Goal: Task Accomplishment & Management: Complete application form

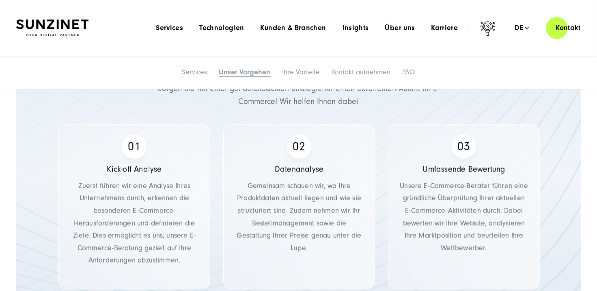
scroll to position [974, 0]
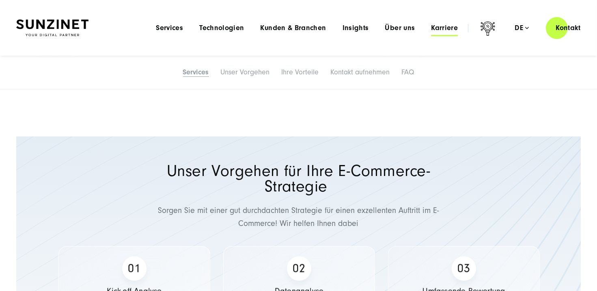
click at [452, 26] on span "Karriere" at bounding box center [444, 28] width 27 height 8
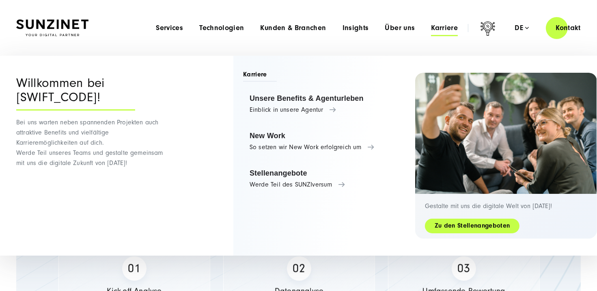
click at [446, 224] on link "Zu den Stellenangeboten" at bounding box center [472, 225] width 95 height 9
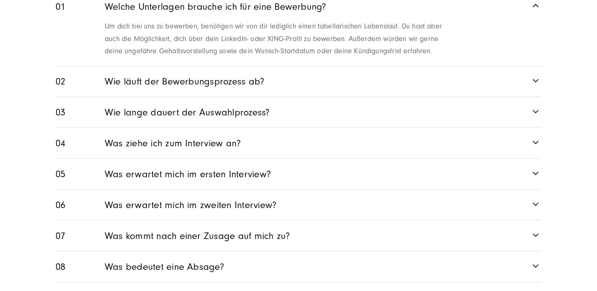
scroll to position [1096, 0]
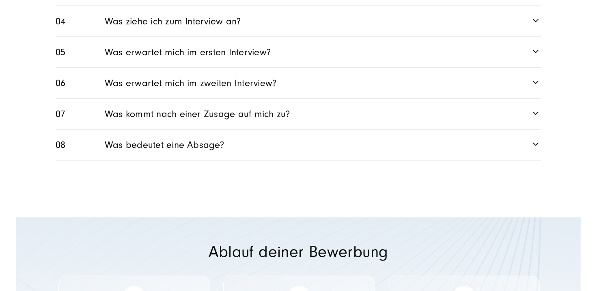
click at [235, 69] on link "Was erwartet mich im zweiten Interview?" at bounding box center [299, 83] width 486 height 30
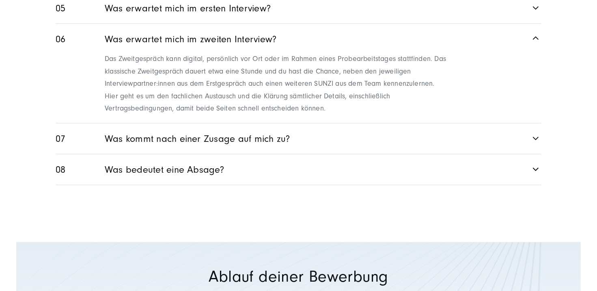
click at [383, 123] on link "Was kommt nach einer Zusage auf mich zu?" at bounding box center [299, 138] width 486 height 30
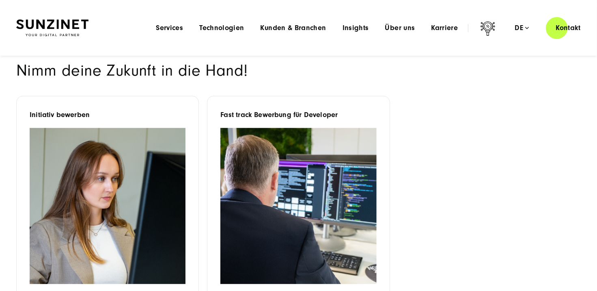
scroll to position [487, 0]
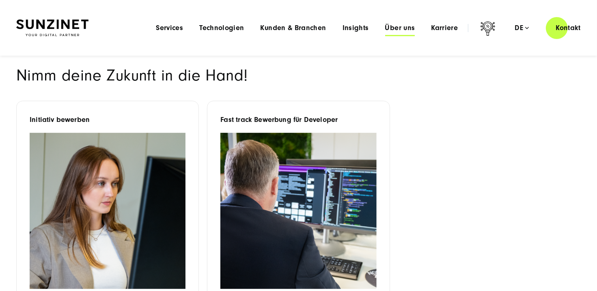
click at [399, 28] on span "Über uns" at bounding box center [400, 28] width 30 height 8
click at [273, 26] on span "Kunden & Branchen" at bounding box center [294, 28] width 66 height 8
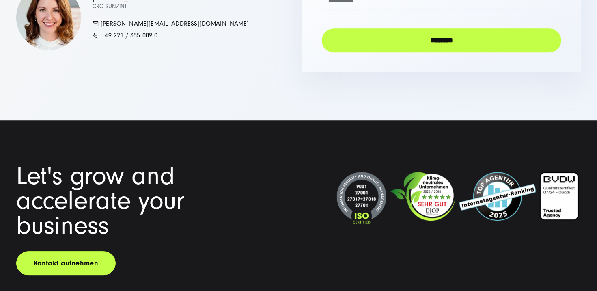
scroll to position [2191, 0]
